Goal: Information Seeking & Learning: Learn about a topic

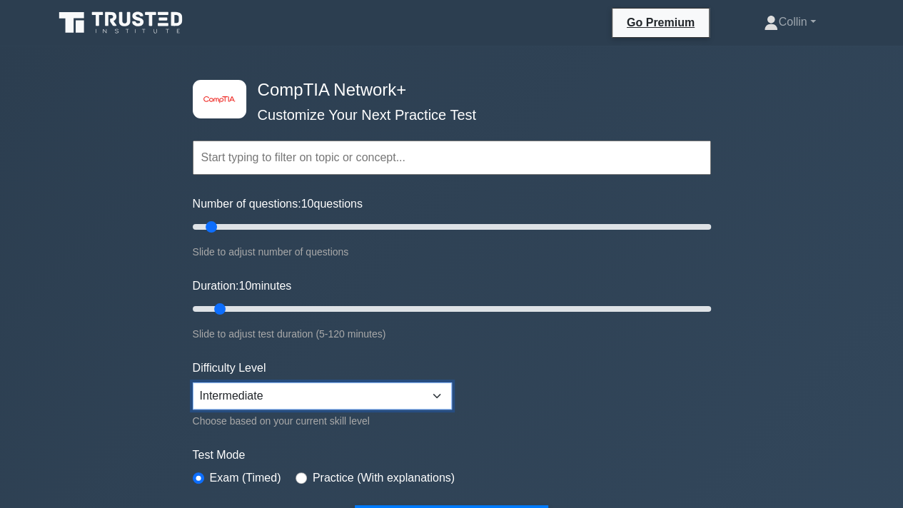
click at [410, 398] on select "Beginner Intermediate Expert" at bounding box center [322, 395] width 259 height 27
drag, startPoint x: 211, startPoint y: 229, endPoint x: 720, endPoint y: 245, distance: 509.7
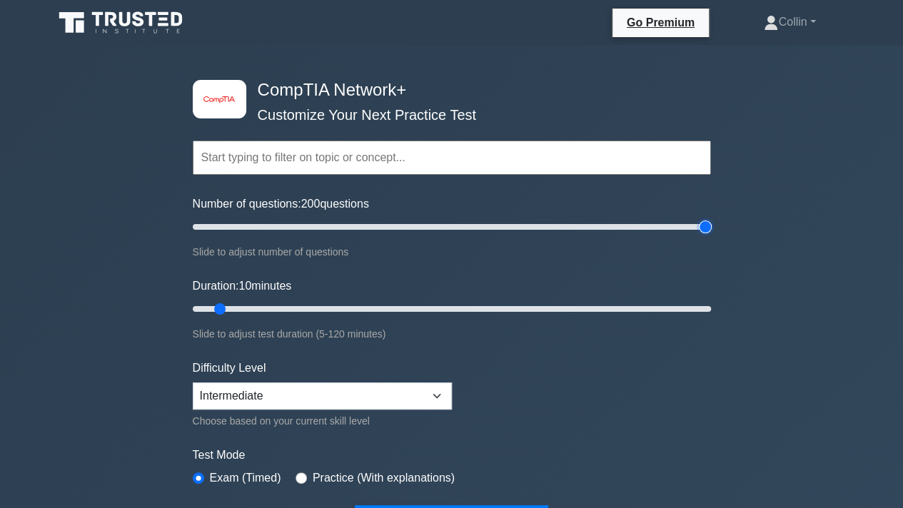
type input "200"
click at [711, 235] on input "Number of questions: 200 questions" at bounding box center [452, 226] width 518 height 17
click at [341, 396] on select "Beginner Intermediate Expert" at bounding box center [322, 395] width 259 height 27
select select "expert"
click at [193, 382] on select "Beginner Intermediate Expert" at bounding box center [322, 395] width 259 height 27
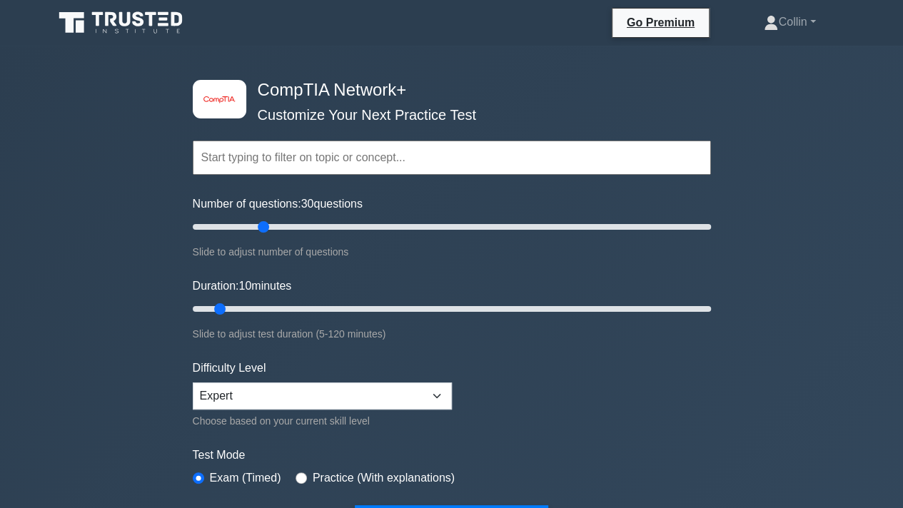
drag, startPoint x: 705, startPoint y: 223, endPoint x: 258, endPoint y: 241, distance: 447.1
type input "30"
click at [258, 235] on input "Number of questions: 30 questions" at bounding box center [452, 226] width 518 height 17
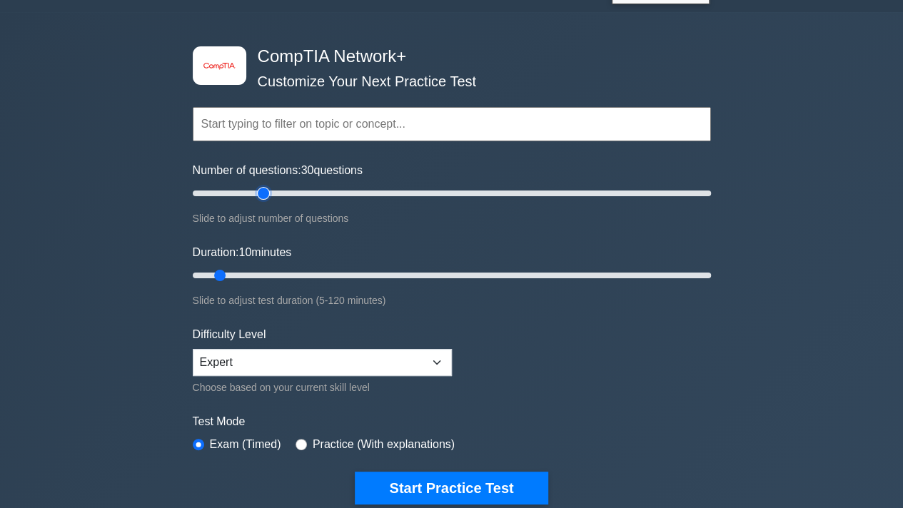
scroll to position [34, 0]
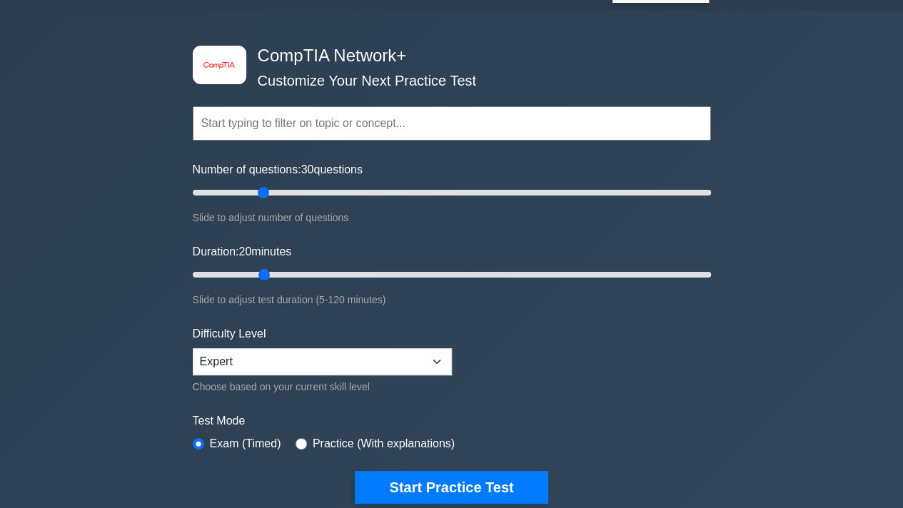
drag, startPoint x: 221, startPoint y: 272, endPoint x: 267, endPoint y: 262, distance: 46.7
type input "20"
click at [267, 266] on input "Duration: 20 minutes" at bounding box center [452, 274] width 518 height 17
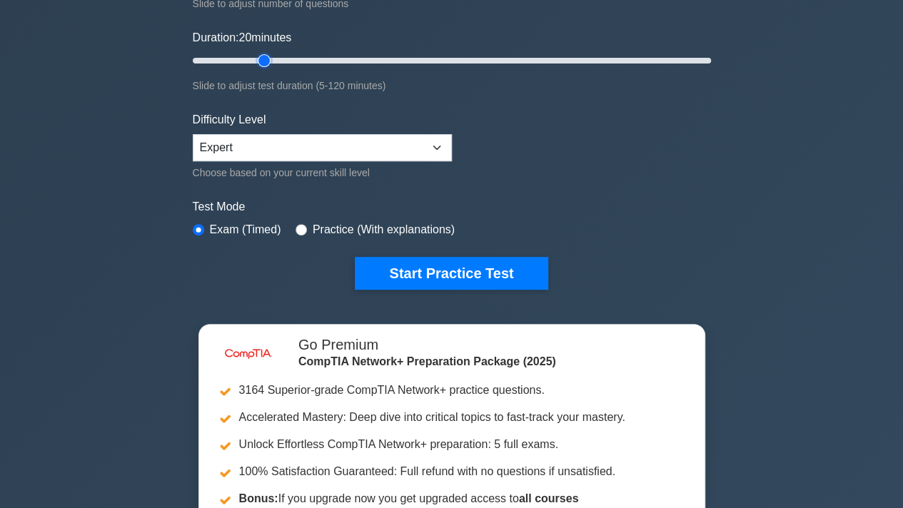
scroll to position [252, 0]
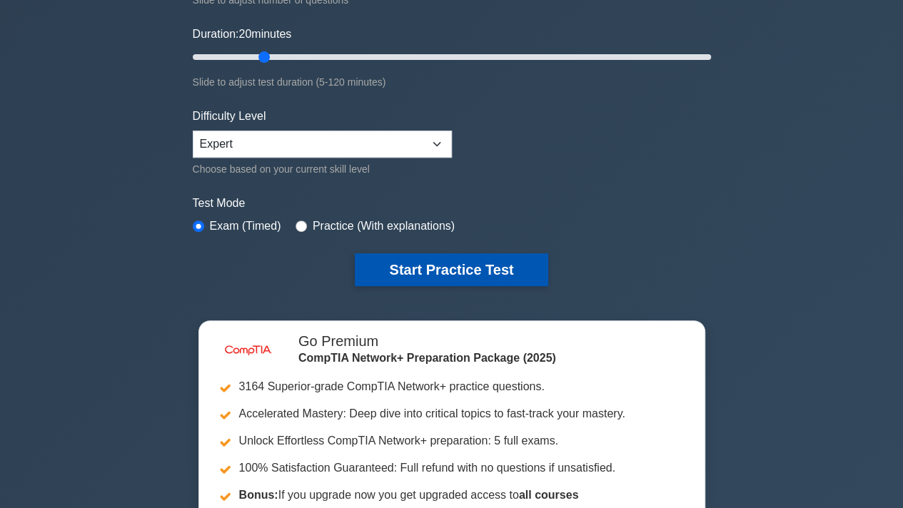
click at [461, 272] on button "Start Practice Test" at bounding box center [451, 269] width 193 height 33
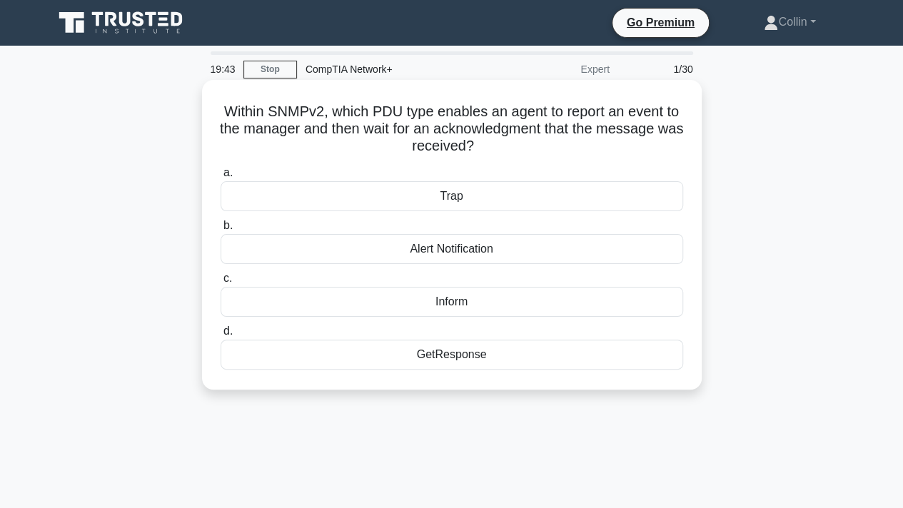
click at [443, 303] on div "Inform" at bounding box center [451, 302] width 462 height 30
click at [220, 283] on input "c. Inform" at bounding box center [220, 278] width 0 height 9
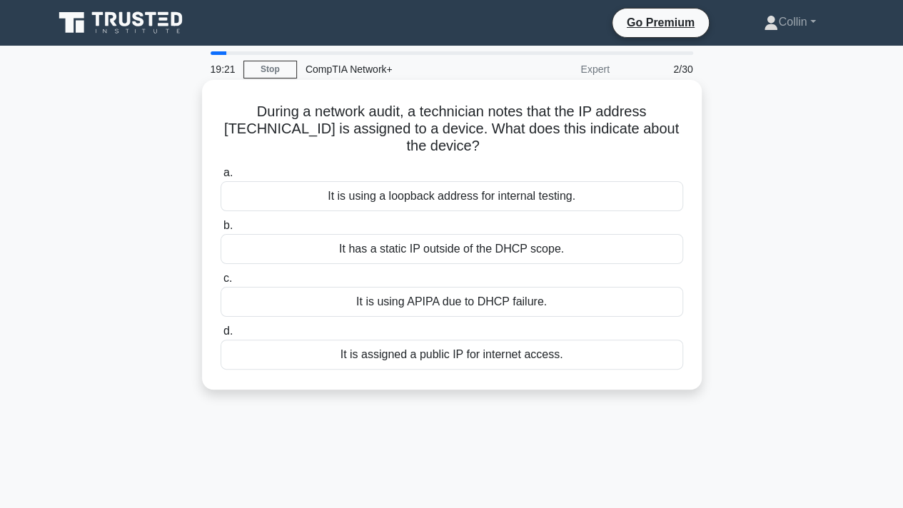
click at [378, 355] on div "It is assigned a public IP for internet access." at bounding box center [451, 355] width 462 height 30
click at [220, 336] on input "d. It is assigned a public IP for internet access." at bounding box center [220, 331] width 0 height 9
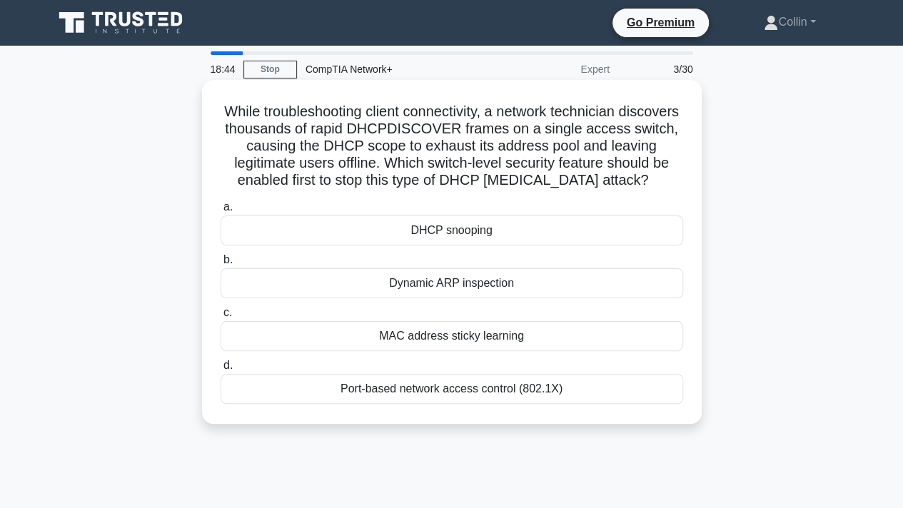
click at [444, 276] on div "Dynamic ARP inspection" at bounding box center [451, 283] width 462 height 30
click at [220, 265] on input "b. Dynamic ARP inspection" at bounding box center [220, 259] width 0 height 9
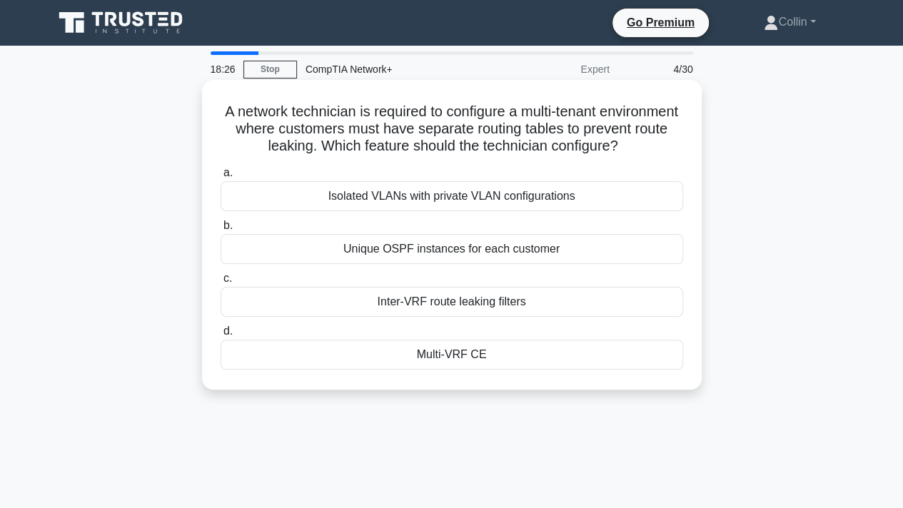
click at [466, 208] on div "Isolated VLANs with private VLAN configurations" at bounding box center [451, 196] width 462 height 30
click at [220, 178] on input "a. Isolated VLANs with private VLAN configurations" at bounding box center [220, 172] width 0 height 9
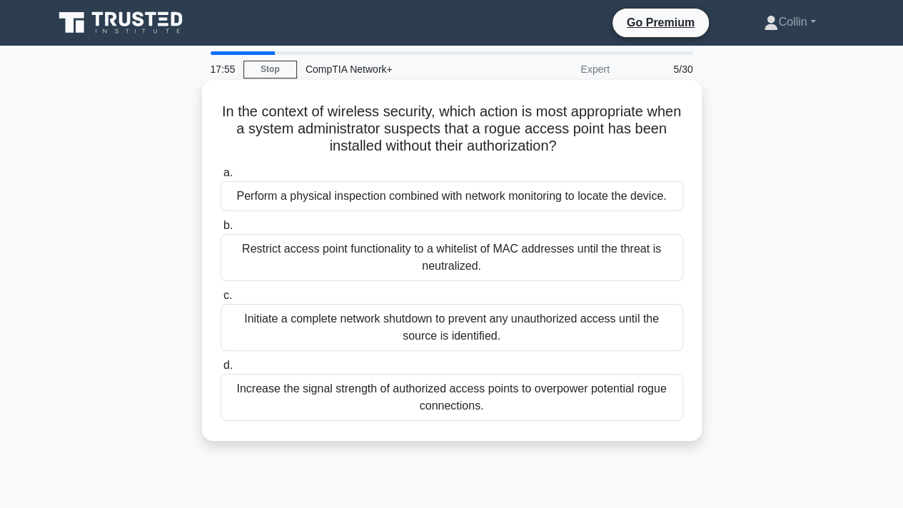
click at [417, 255] on div "Restrict access point functionality to a whitelist of MAC addresses until the t…" at bounding box center [451, 257] width 462 height 47
click at [220, 230] on input "b. Restrict access point functionality to a whitelist of MAC addresses until th…" at bounding box center [220, 225] width 0 height 9
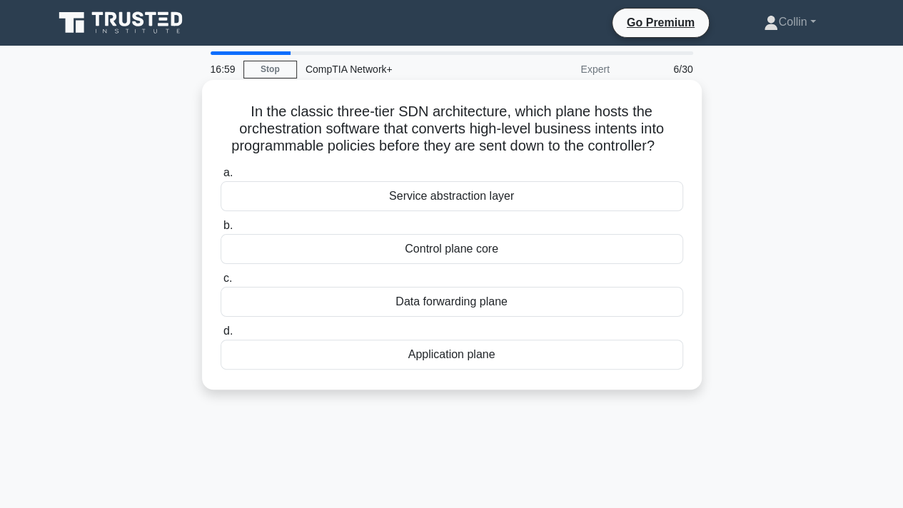
click at [377, 306] on div "Data forwarding plane" at bounding box center [451, 302] width 462 height 30
click at [220, 283] on input "c. Data forwarding plane" at bounding box center [220, 278] width 0 height 9
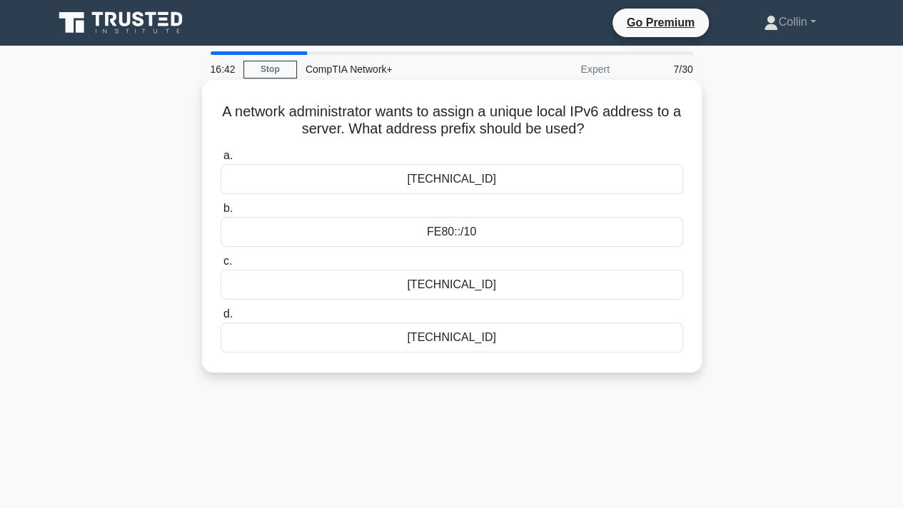
click at [352, 238] on div "FE80::/10" at bounding box center [451, 232] width 462 height 30
click at [220, 213] on input "b. FE80::/10" at bounding box center [220, 208] width 0 height 9
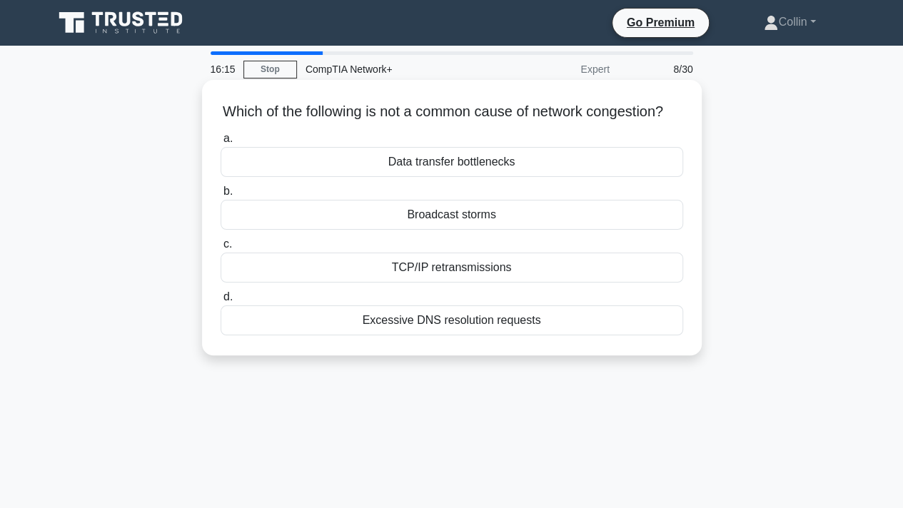
click at [368, 230] on div "Broadcast storms" at bounding box center [451, 215] width 462 height 30
click at [220, 196] on input "b. Broadcast storms" at bounding box center [220, 191] width 0 height 9
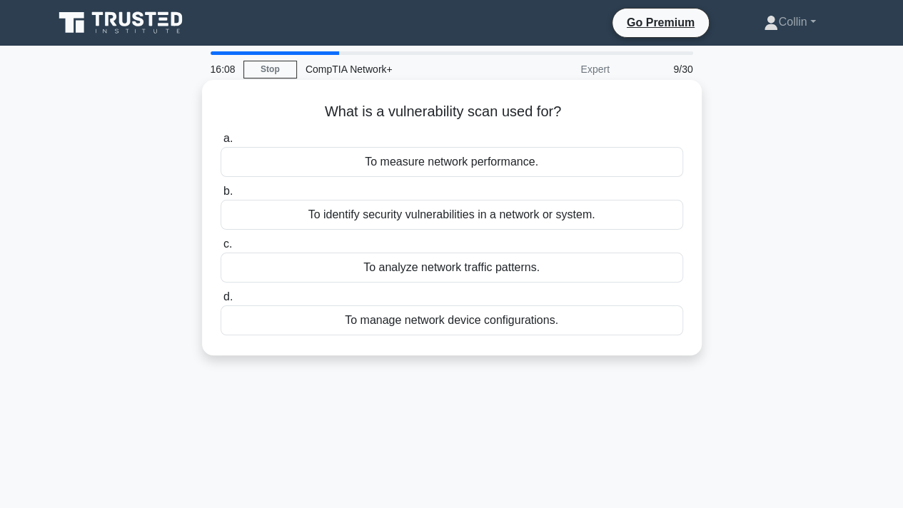
click at [318, 218] on div "To identify security vulnerabilities in a network or system." at bounding box center [451, 215] width 462 height 30
click at [220, 196] on input "b. To identify security vulnerabilities in a network or system." at bounding box center [220, 191] width 0 height 9
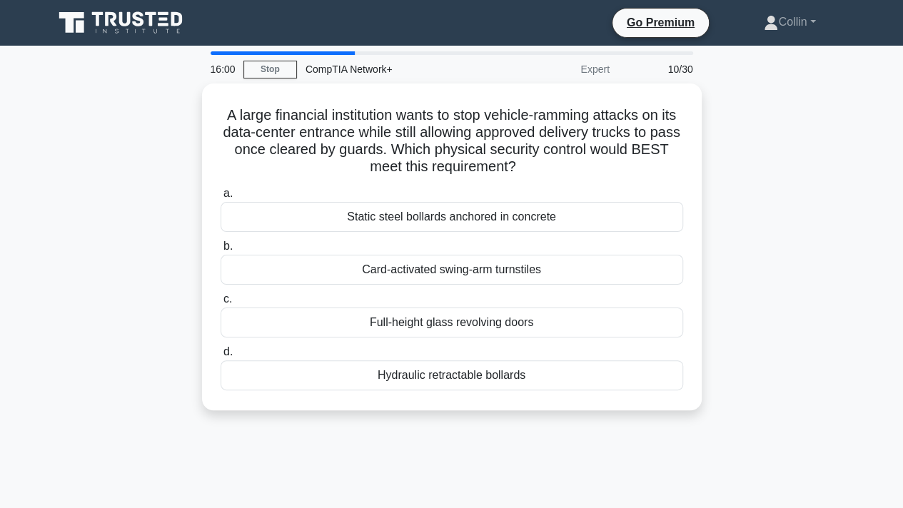
click at [318, 218] on div "Static steel bollards anchored in concrete" at bounding box center [451, 217] width 462 height 30
click at [220, 198] on input "a. Static steel bollards anchored in concrete" at bounding box center [220, 193] width 0 height 9
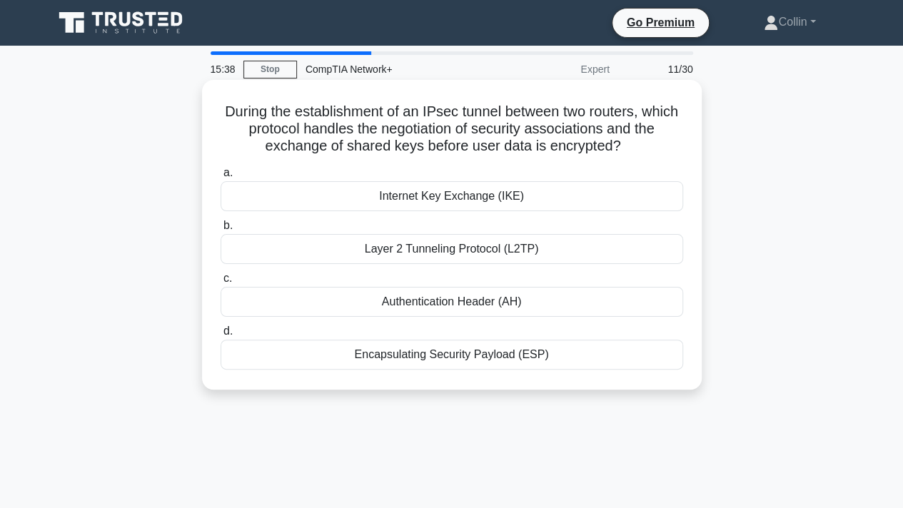
click at [477, 151] on h5 "During the establishment of an IPsec tunnel between two routers, which protocol…" at bounding box center [451, 129] width 465 height 53
click at [372, 196] on div "Internet Key Exchange (IKE)" at bounding box center [451, 196] width 462 height 30
click at [220, 178] on input "a. Internet Key Exchange (IKE)" at bounding box center [220, 172] width 0 height 9
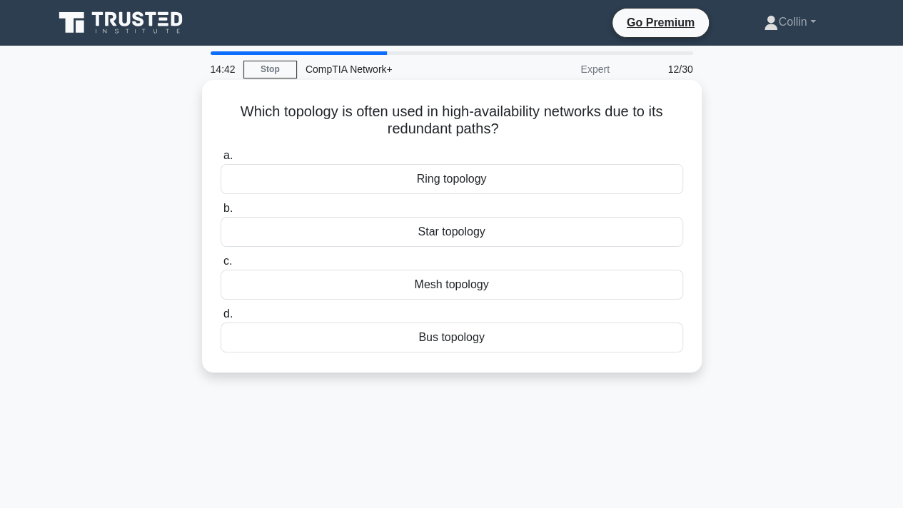
click at [422, 300] on div "a. Ring topology b. Star topology c. d." at bounding box center [452, 249] width 480 height 211
click at [412, 289] on div "Mesh topology" at bounding box center [451, 285] width 462 height 30
click at [220, 266] on input "c. Mesh topology" at bounding box center [220, 261] width 0 height 9
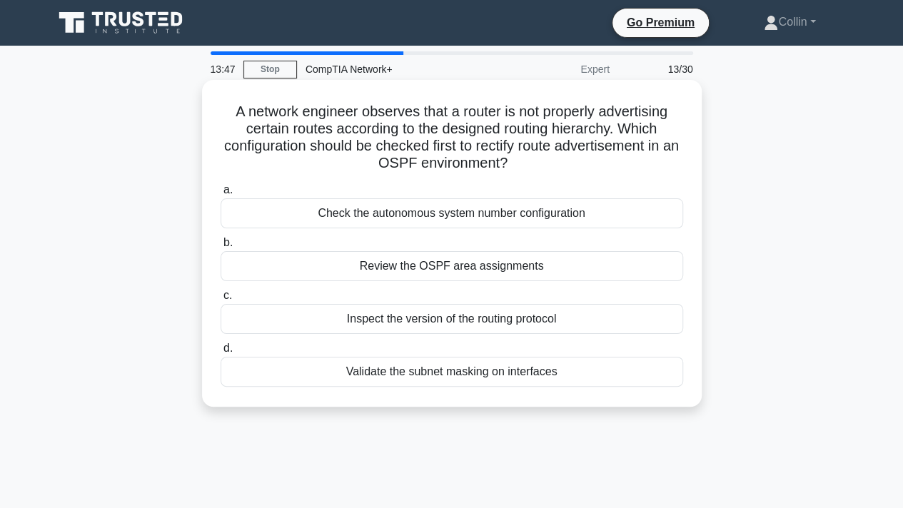
click at [421, 263] on div "Review the OSPF area assignments" at bounding box center [451, 266] width 462 height 30
click at [220, 248] on input "b. Review the OSPF area assignments" at bounding box center [220, 242] width 0 height 9
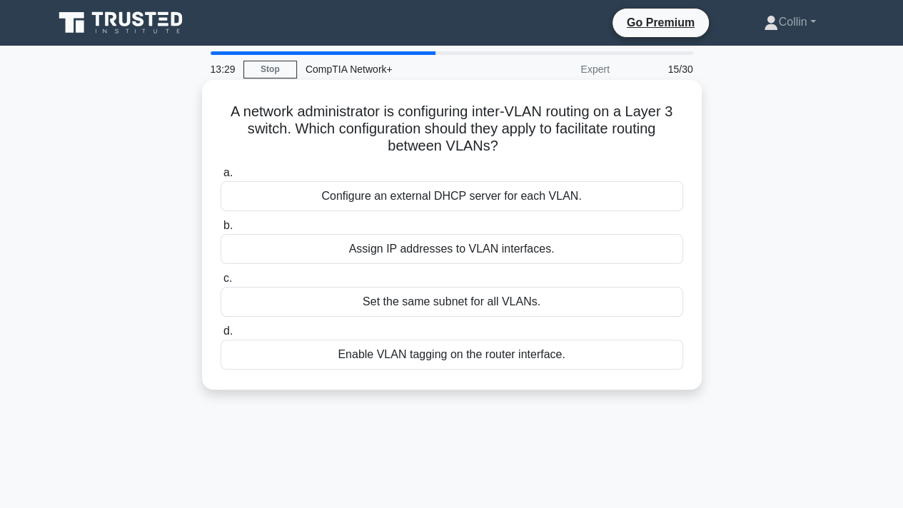
click at [391, 247] on div "Assign IP addresses to VLAN interfaces." at bounding box center [451, 249] width 462 height 30
click at [220, 230] on input "b. Assign IP addresses to VLAN interfaces." at bounding box center [220, 225] width 0 height 9
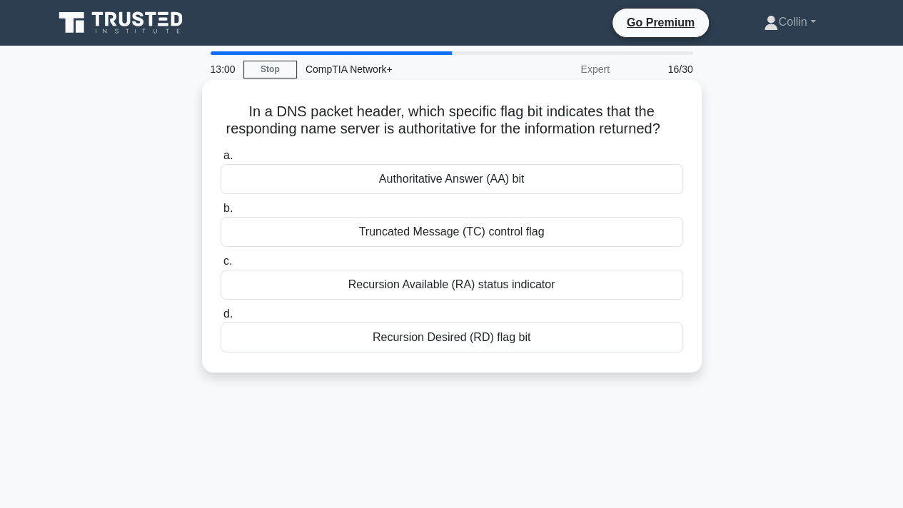
click at [386, 247] on div "Truncated Message (TC) control flag" at bounding box center [451, 232] width 462 height 30
click at [220, 213] on input "b. Truncated Message (TC) control flag" at bounding box center [220, 208] width 0 height 9
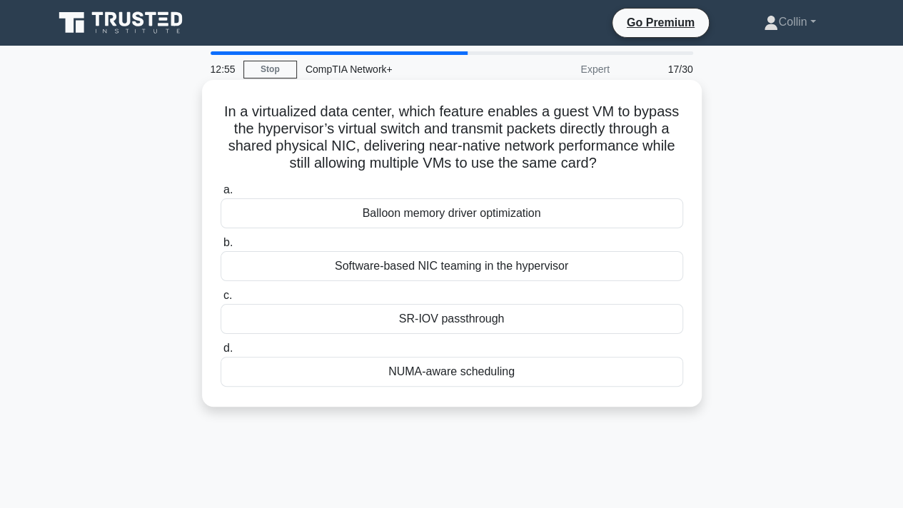
click at [305, 203] on div "Balloon memory driver optimization" at bounding box center [451, 213] width 462 height 30
click at [220, 195] on input "a. Balloon memory driver optimization" at bounding box center [220, 190] width 0 height 9
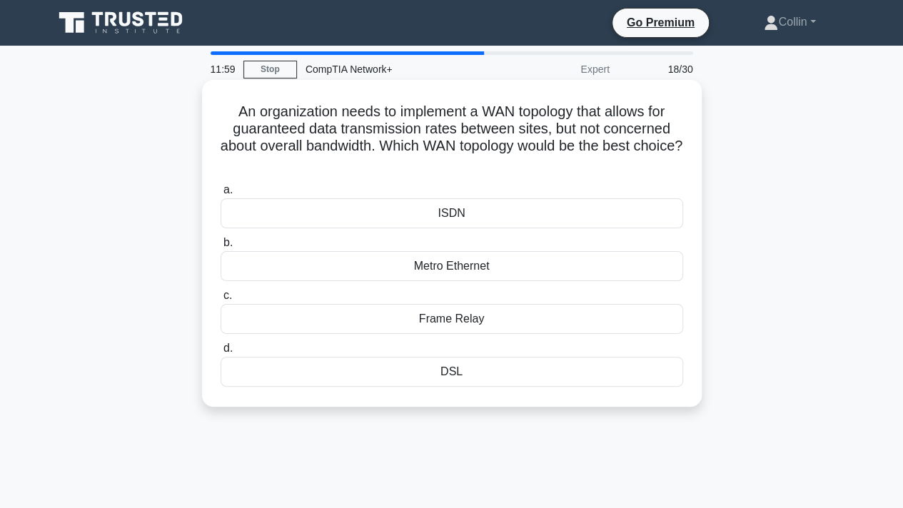
click at [393, 263] on div "Metro Ethernet" at bounding box center [451, 266] width 462 height 30
click at [220, 248] on input "b. Metro Ethernet" at bounding box center [220, 242] width 0 height 9
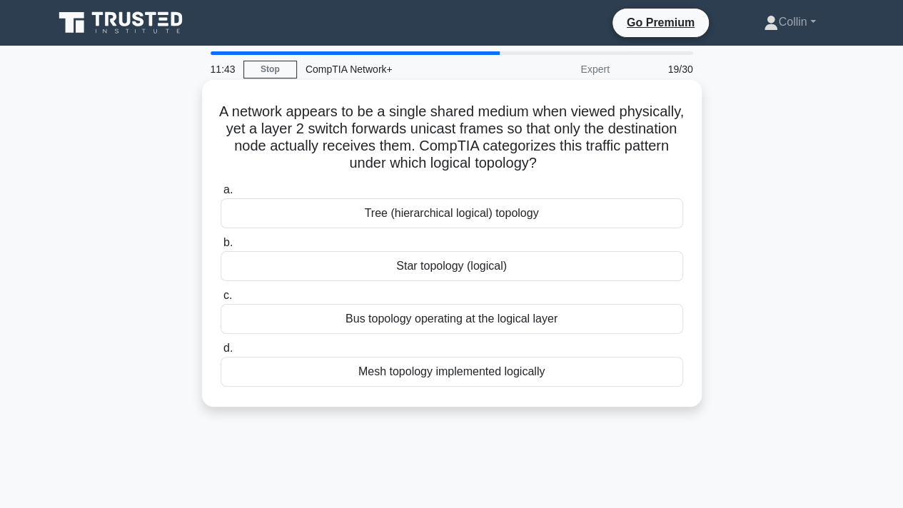
click at [365, 263] on div "Star topology (logical)" at bounding box center [451, 266] width 462 height 30
click at [220, 248] on input "b. Star topology (logical)" at bounding box center [220, 242] width 0 height 9
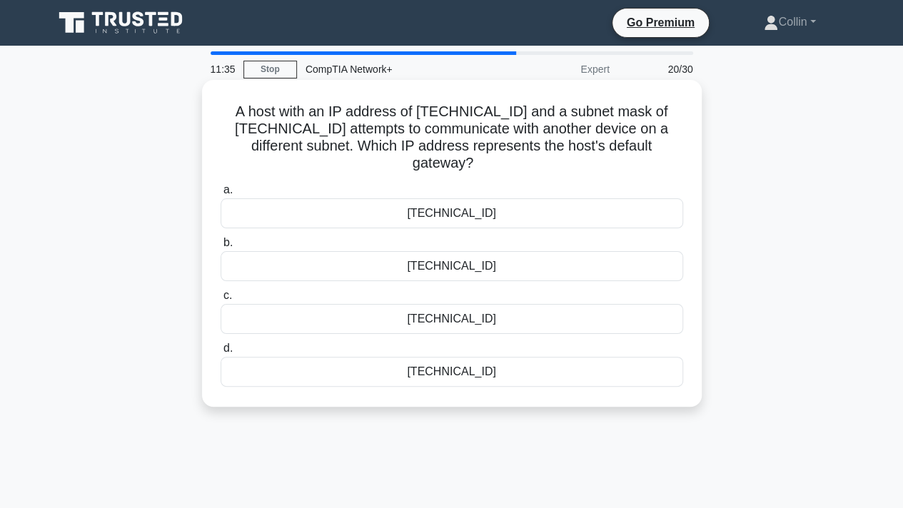
click at [358, 248] on label "b. 10.5.3.106" at bounding box center [451, 257] width 462 height 47
click at [220, 248] on input "b. 10.5.3.106" at bounding box center [220, 242] width 0 height 9
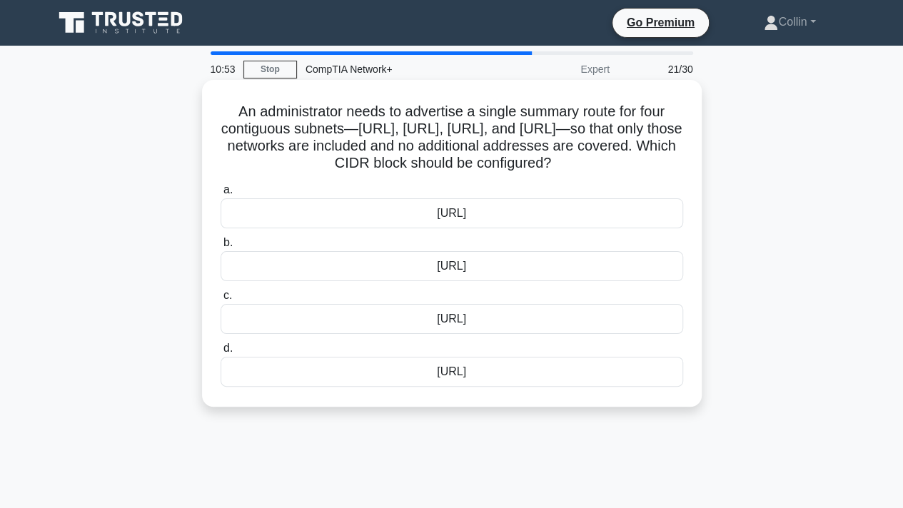
click at [455, 334] on div "192.168.8.0/21" at bounding box center [451, 319] width 462 height 30
click at [220, 300] on input "c. 192.168.8.0/21" at bounding box center [220, 295] width 0 height 9
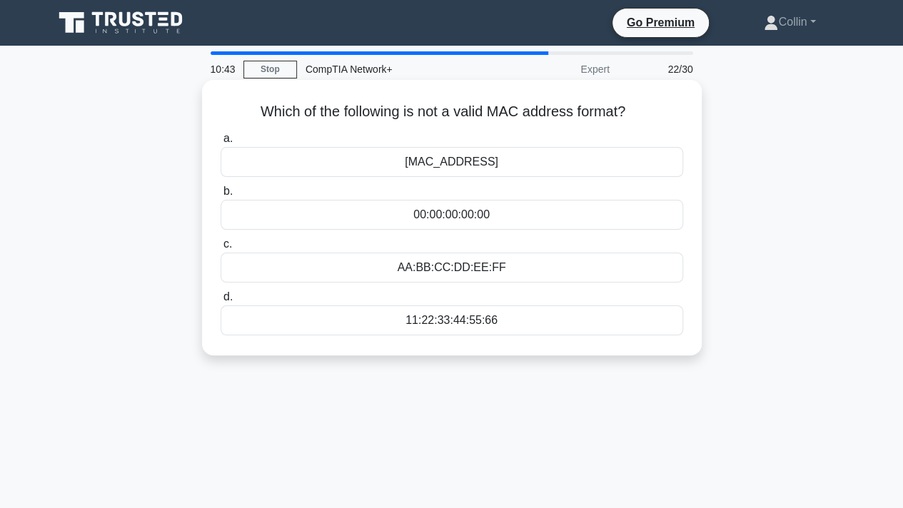
click at [428, 167] on div "0000.1111.2222" at bounding box center [451, 162] width 462 height 30
click at [220, 143] on input "a. 0000.1111.2222" at bounding box center [220, 138] width 0 height 9
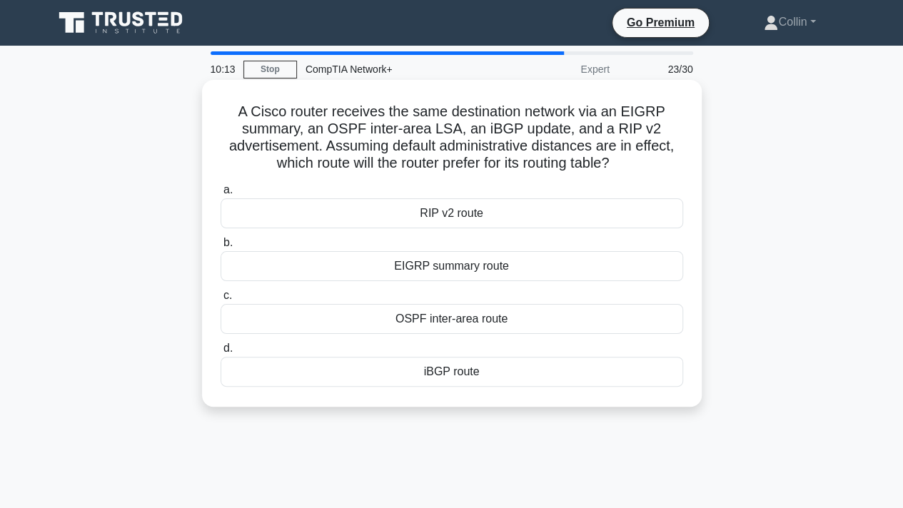
click at [542, 109] on h5 "A Cisco router receives the same destination network via an EIGRP summary, an O…" at bounding box center [451, 138] width 465 height 70
click at [539, 110] on h5 "A Cisco router receives the same destination network via an EIGRP summary, an O…" at bounding box center [451, 138] width 465 height 70
drag, startPoint x: 539, startPoint y: 110, endPoint x: 315, endPoint y: 82, distance: 226.5
click at [315, 82] on div "A Cisco router receives the same destination network via an EIGRP summary, an O…" at bounding box center [452, 243] width 500 height 327
click at [405, 236] on label "b. EIGRP summary route" at bounding box center [451, 257] width 462 height 47
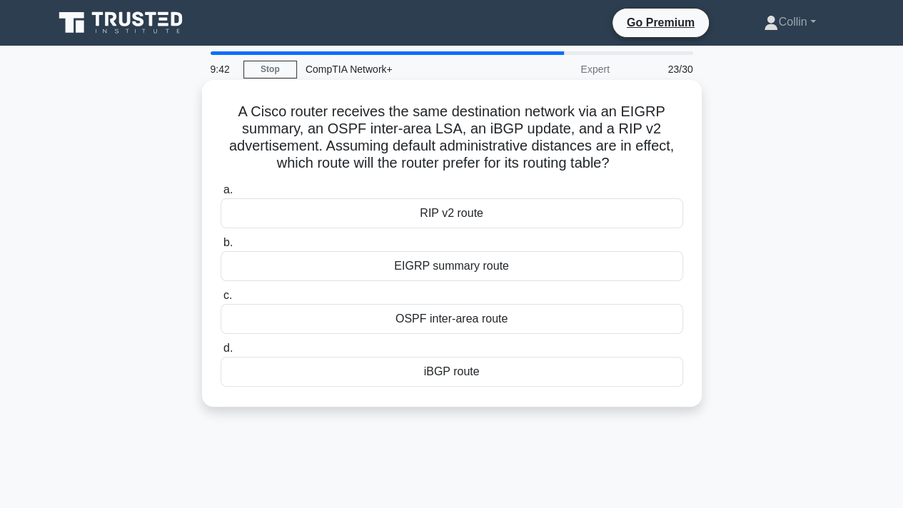
click at [220, 238] on input "b. EIGRP summary route" at bounding box center [220, 242] width 0 height 9
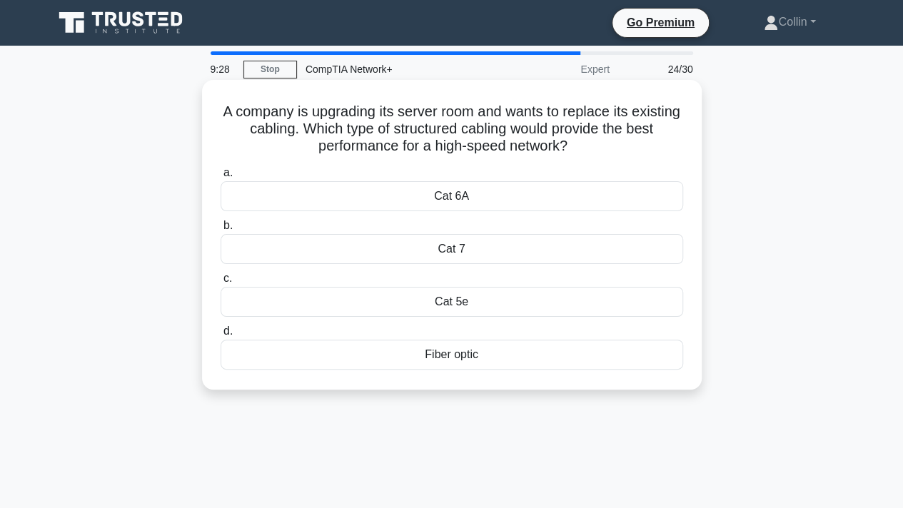
click at [432, 248] on div "Cat 7" at bounding box center [451, 249] width 462 height 30
click at [220, 230] on input "b. Cat 7" at bounding box center [220, 225] width 0 height 9
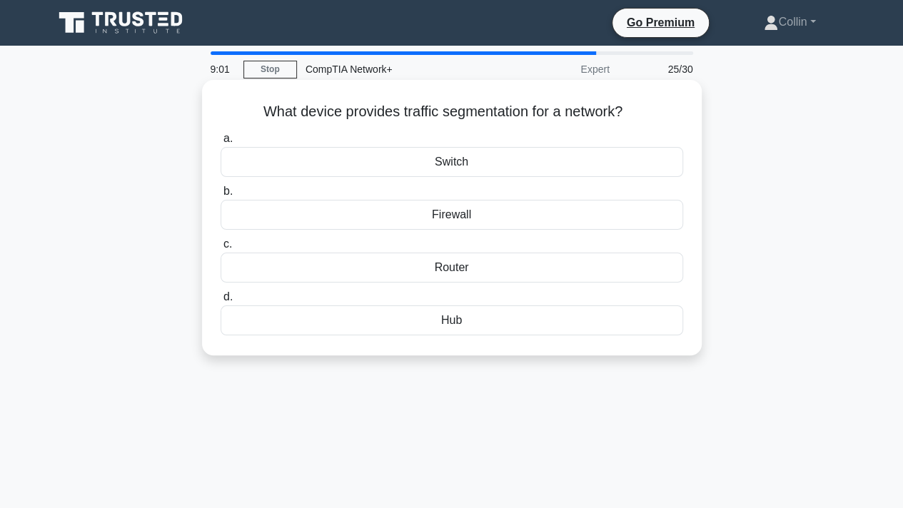
click at [438, 211] on div "Firewall" at bounding box center [451, 215] width 462 height 30
click at [220, 196] on input "b. Firewall" at bounding box center [220, 191] width 0 height 9
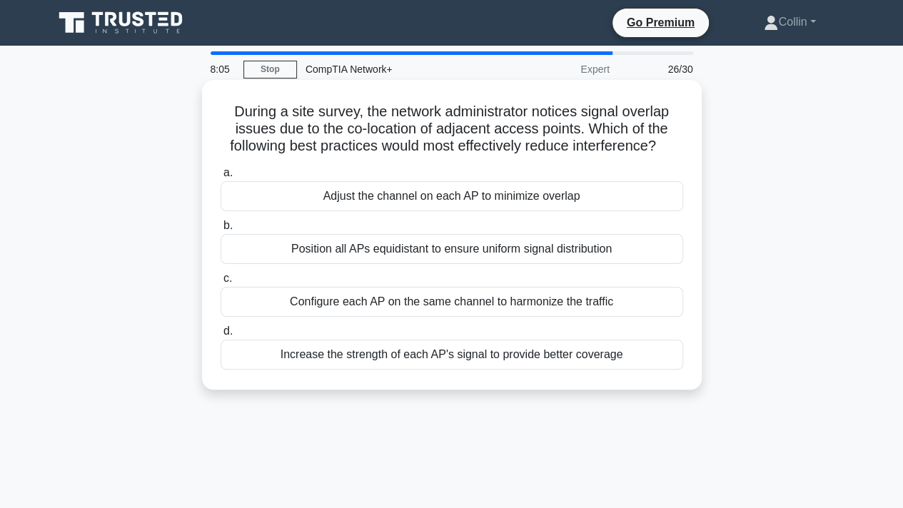
click at [484, 303] on div "Configure each AP on the same channel to harmonize the traffic" at bounding box center [451, 302] width 462 height 30
click at [220, 283] on input "c. Configure each AP on the same channel to harmonize the traffic" at bounding box center [220, 278] width 0 height 9
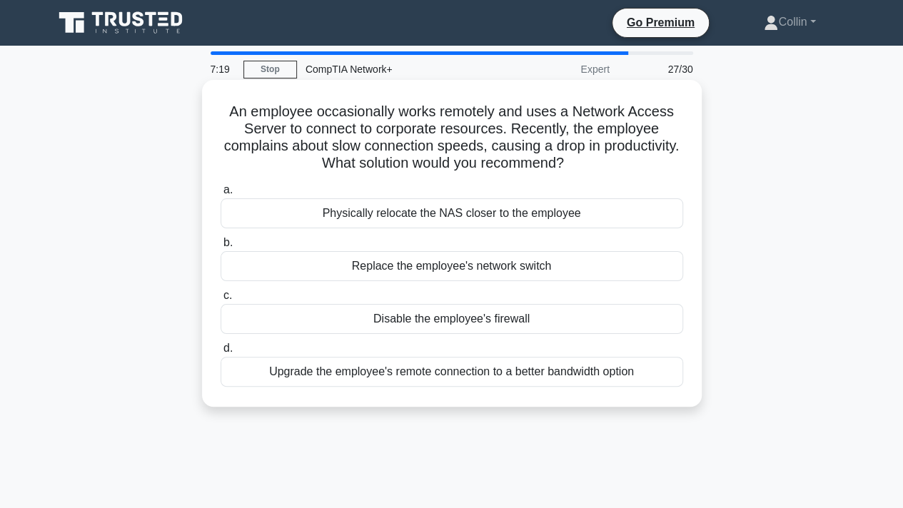
click at [358, 323] on div "Disable the employee's firewall" at bounding box center [451, 319] width 462 height 30
click at [220, 300] on input "c. Disable the employee's firewall" at bounding box center [220, 295] width 0 height 9
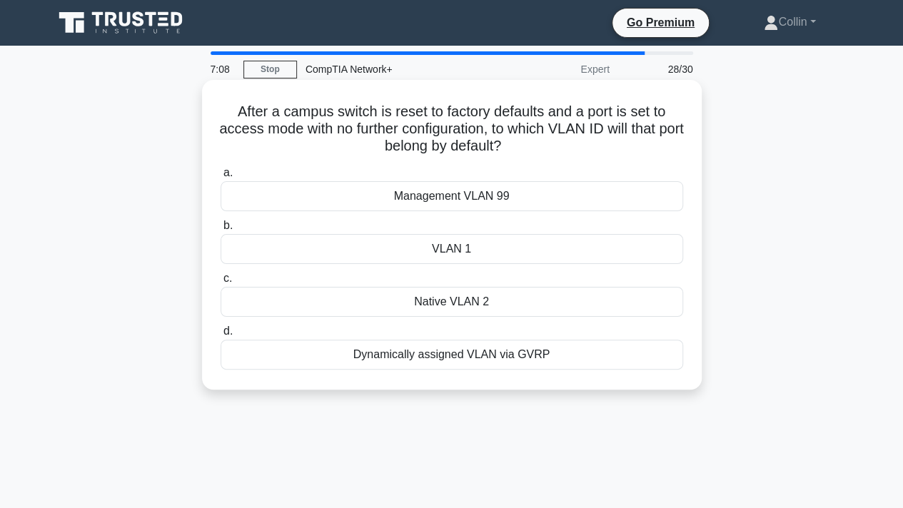
click at [450, 246] on div "VLAN 1" at bounding box center [451, 249] width 462 height 30
click at [220, 230] on input "b. VLAN 1" at bounding box center [220, 225] width 0 height 9
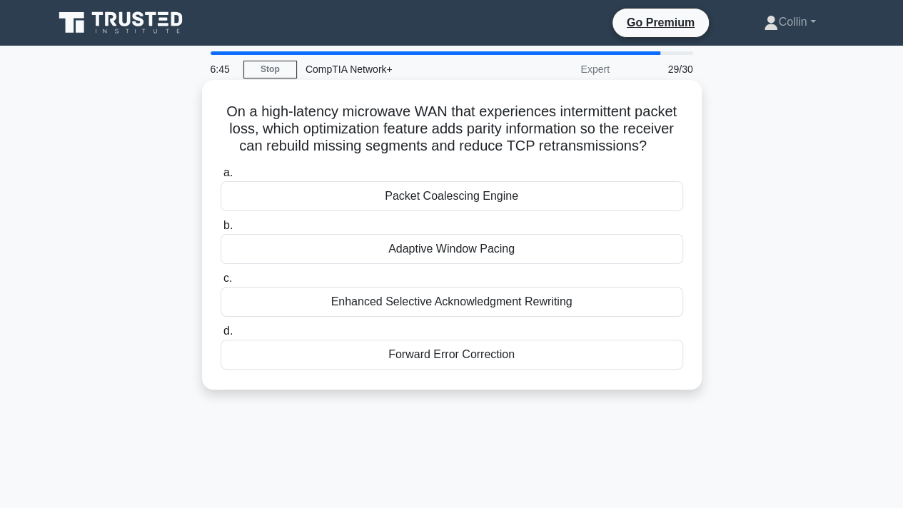
click at [452, 353] on div "Forward Error Correction" at bounding box center [451, 355] width 462 height 30
click at [220, 336] on input "d. Forward Error Correction" at bounding box center [220, 331] width 0 height 9
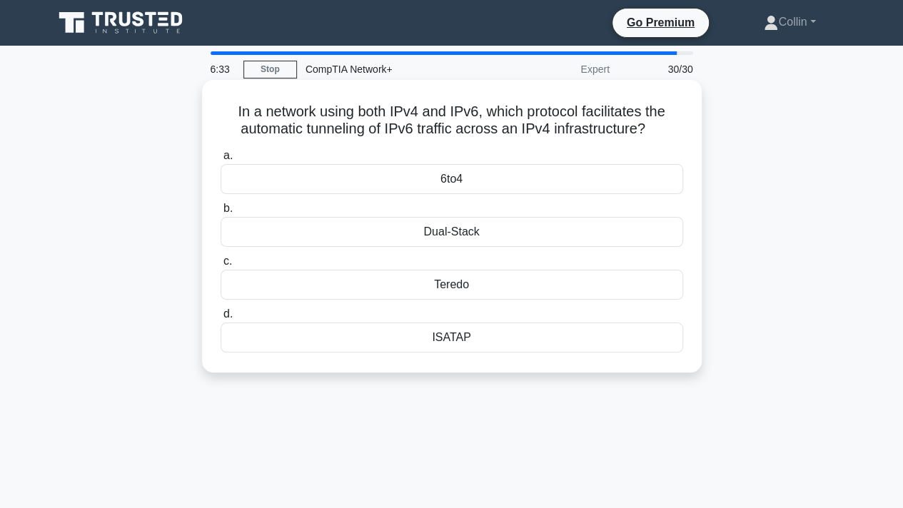
click at [367, 108] on h5 "In a network using both IPv4 and IPv6, which protocol facilitates the automatic…" at bounding box center [451, 121] width 465 height 36
click at [407, 232] on div "Dual-Stack" at bounding box center [451, 232] width 462 height 30
click at [220, 213] on input "b. Dual-Stack" at bounding box center [220, 208] width 0 height 9
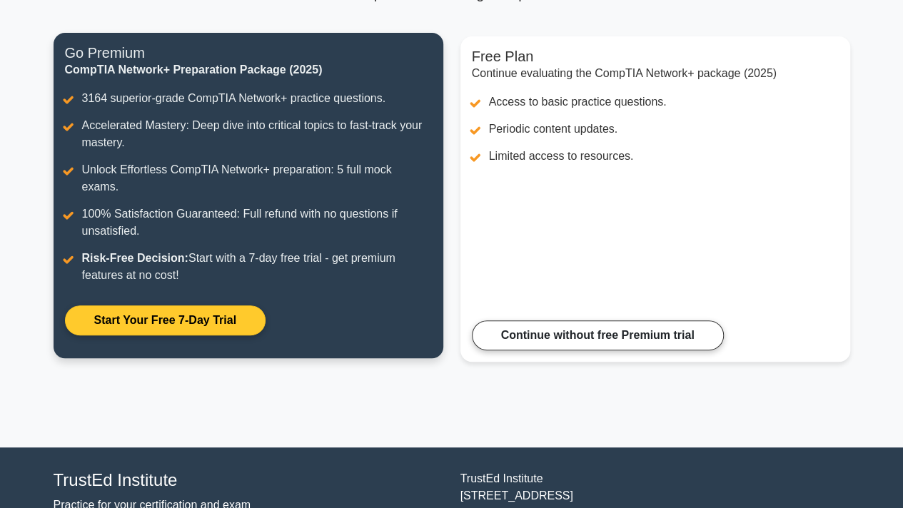
scroll to position [157, 0]
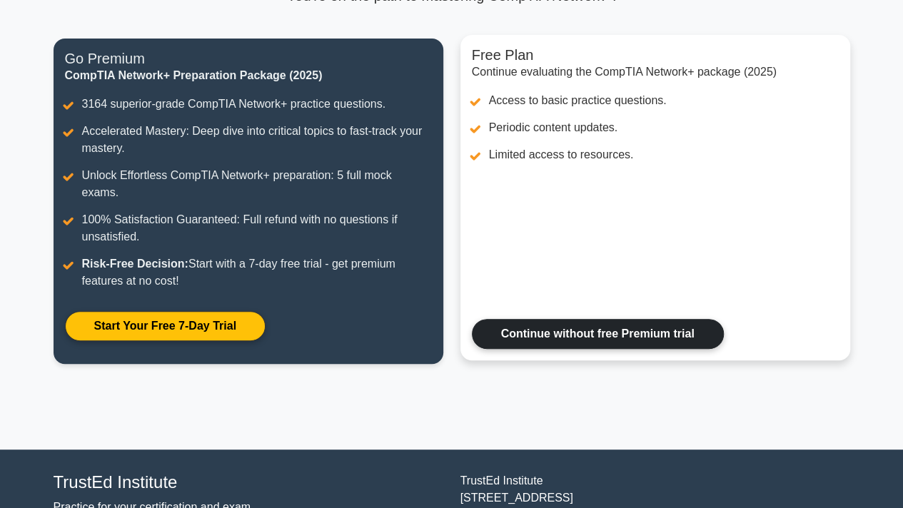
click at [560, 323] on link "Continue without free Premium trial" at bounding box center [598, 334] width 252 height 30
